Goal: Task Accomplishment & Management: Manage account settings

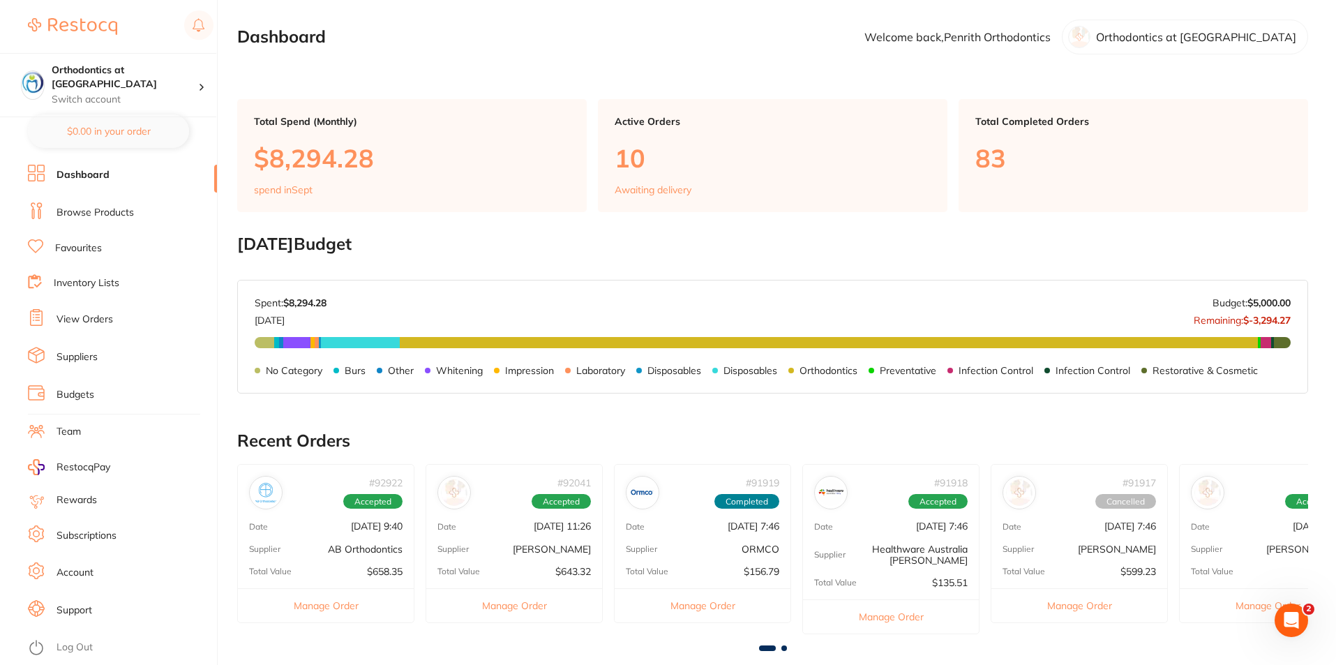
click at [117, 173] on li "Dashboard" at bounding box center [122, 175] width 189 height 21
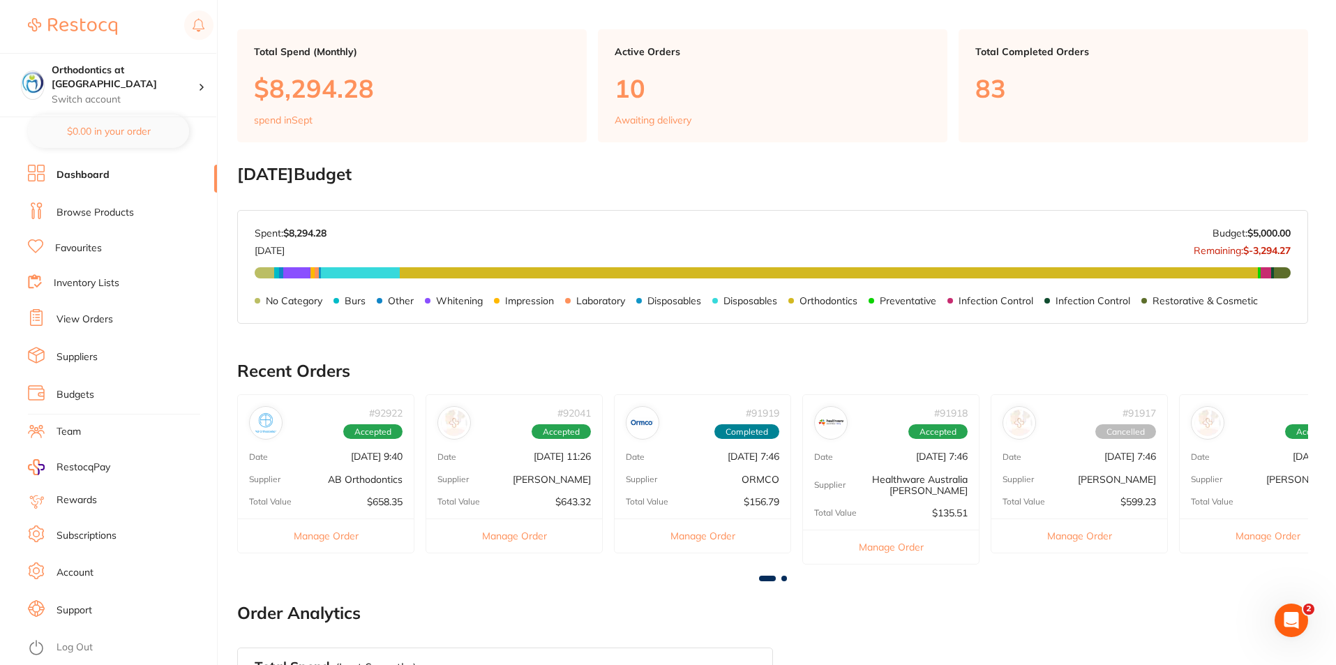
click at [785, 579] on span at bounding box center [784, 578] width 6 height 6
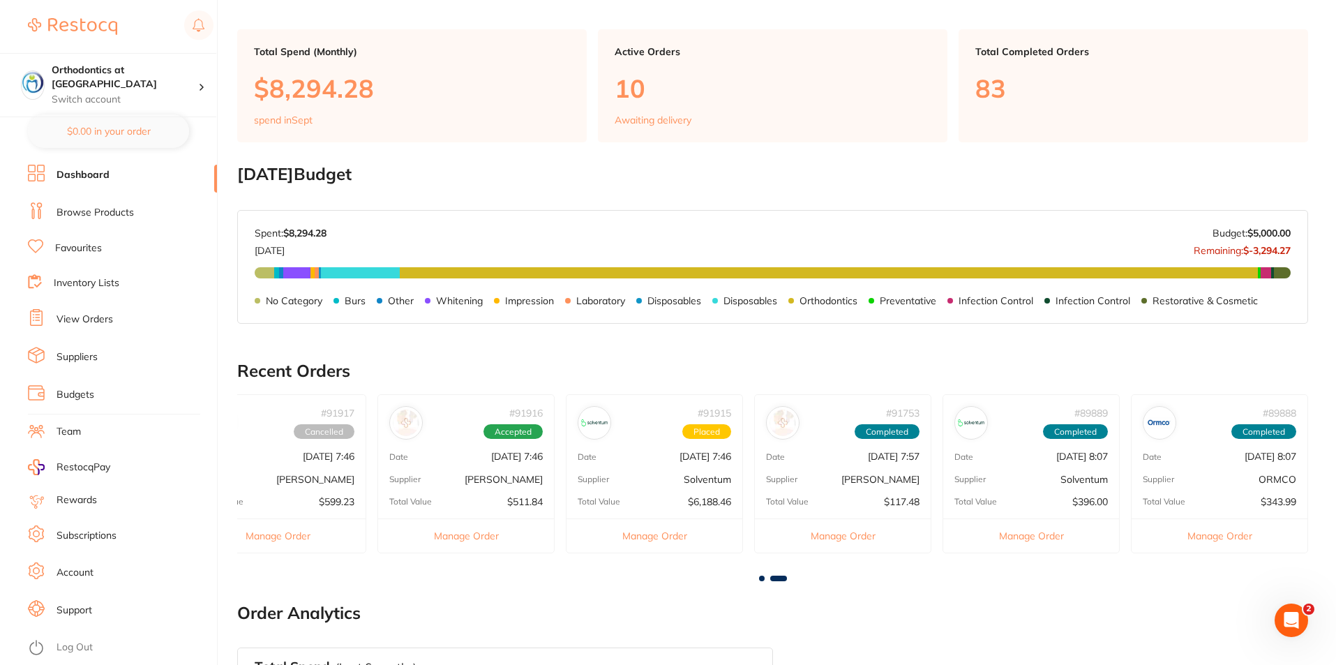
click at [466, 536] on button "Manage Order" at bounding box center [466, 535] width 176 height 34
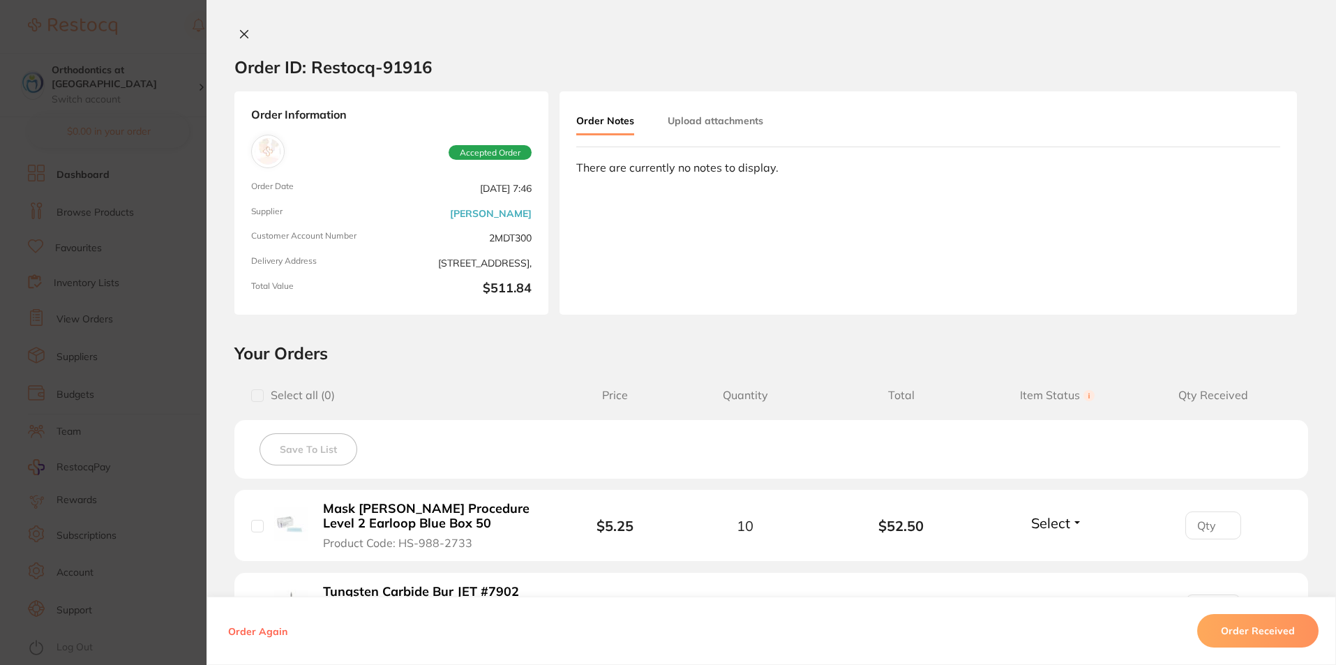
scroll to position [0, 0]
click at [246, 37] on icon at bounding box center [244, 34] width 11 height 11
